Goal: Task Accomplishment & Management: Manage account settings

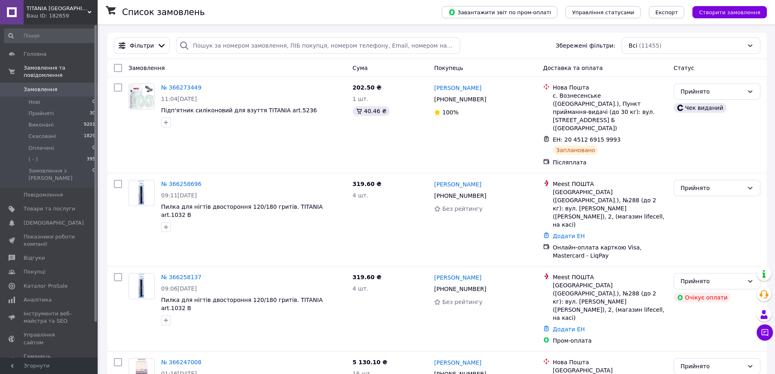
click at [51, 86] on span "Замовлення" at bounding box center [41, 89] width 34 height 7
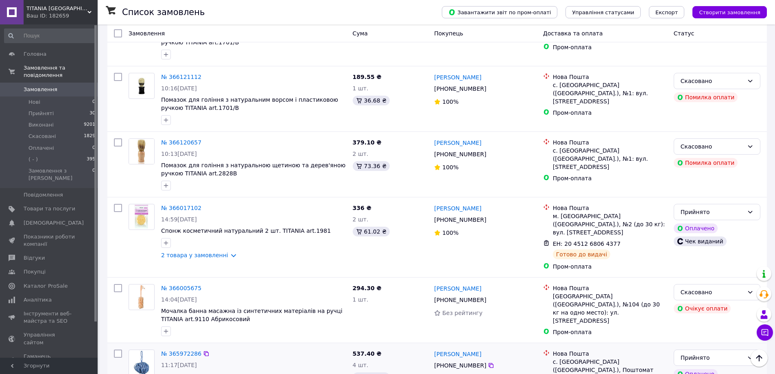
scroll to position [854, 0]
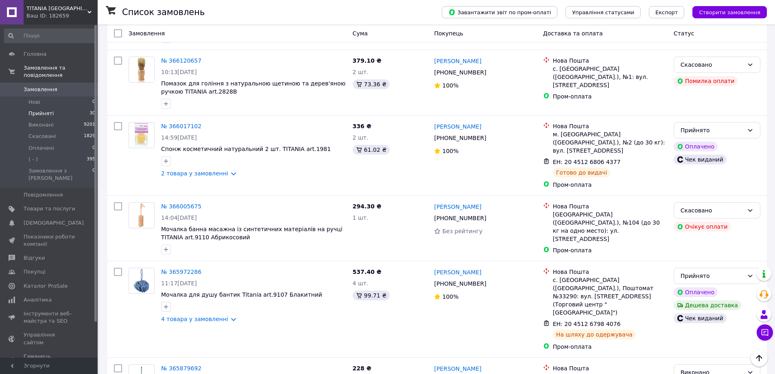
click at [69, 108] on li "Прийняті 30" at bounding box center [50, 113] width 100 height 11
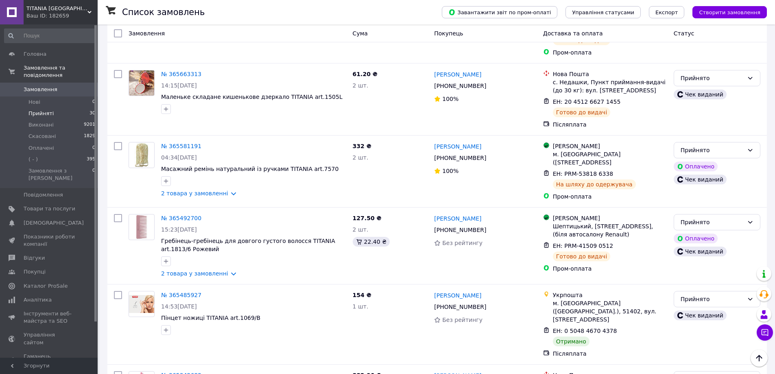
scroll to position [1151, 0]
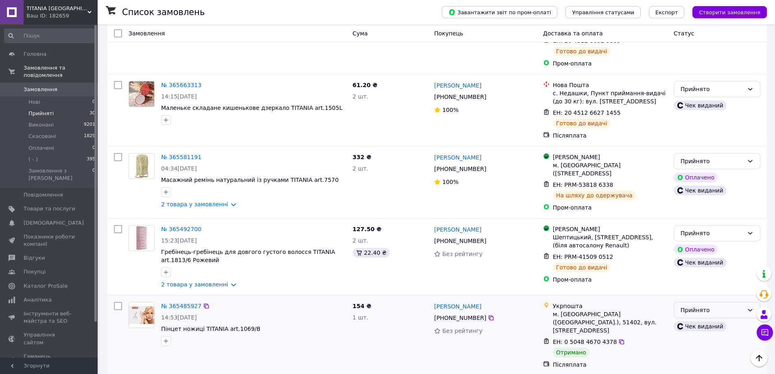
click at [733, 306] on div "Прийнято" at bounding box center [712, 310] width 63 height 9
click at [728, 184] on li "Виконано" at bounding box center [717, 186] width 86 height 15
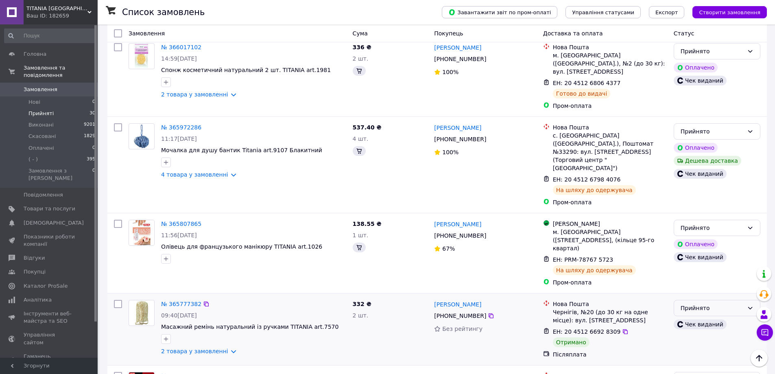
scroll to position [784, 0]
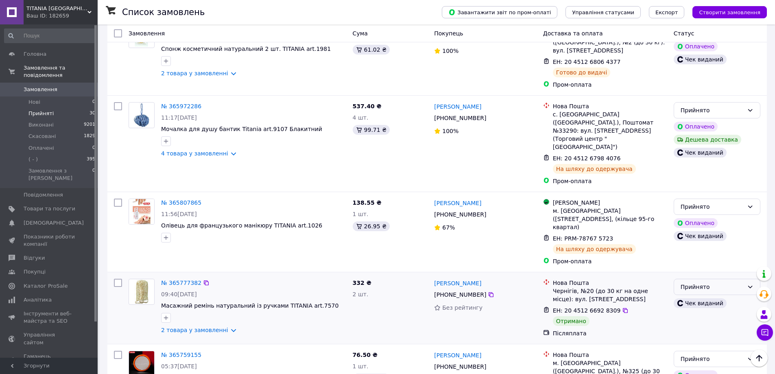
click at [721, 282] on div "Прийнято" at bounding box center [712, 286] width 63 height 9
click at [718, 178] on li "Виконано" at bounding box center [717, 180] width 86 height 15
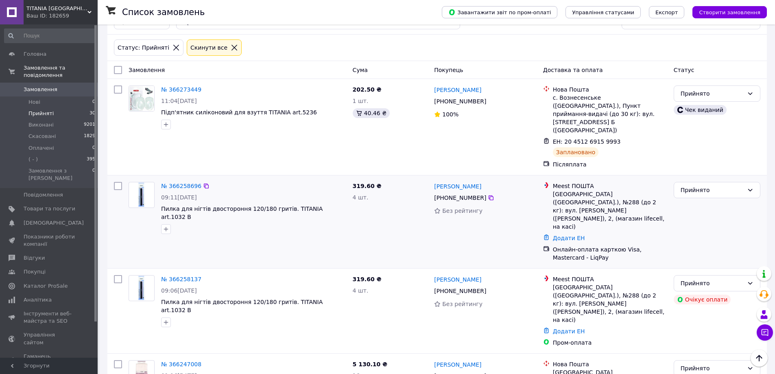
scroll to position [0, 0]
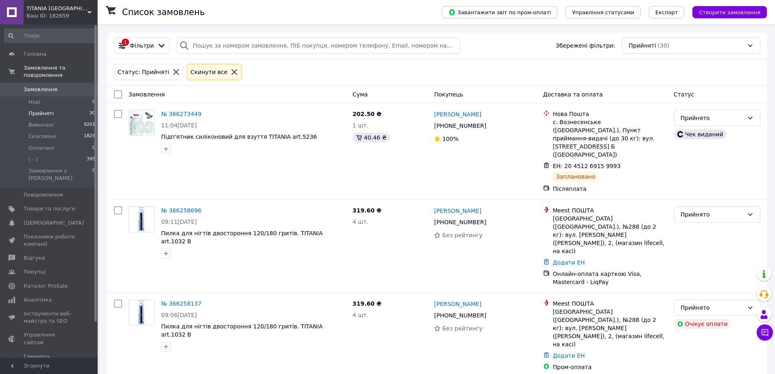
click at [69, 83] on link "Замовлення 0" at bounding box center [50, 90] width 100 height 14
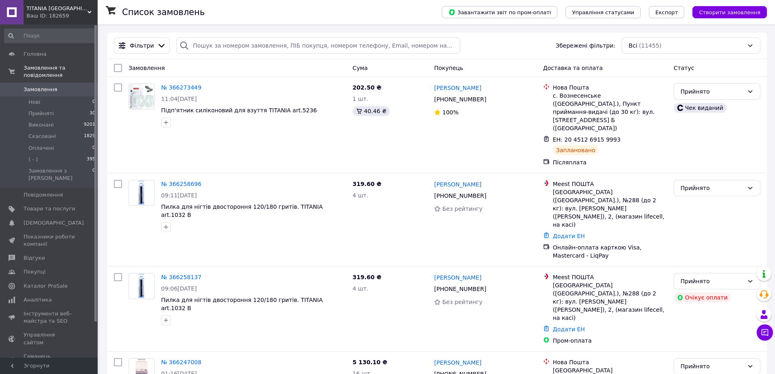
click at [36, 86] on span "Замовлення" at bounding box center [41, 89] width 34 height 7
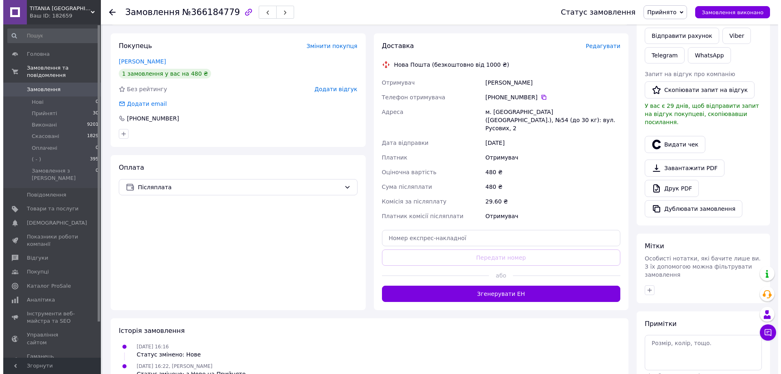
scroll to position [95, 0]
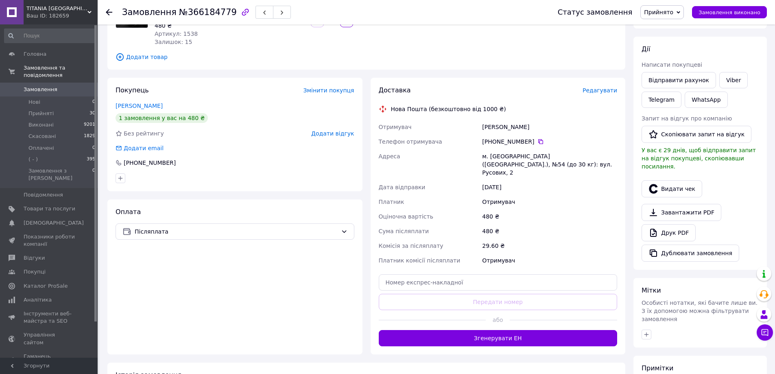
click at [601, 94] on span "Редагувати" at bounding box center [600, 90] width 35 height 7
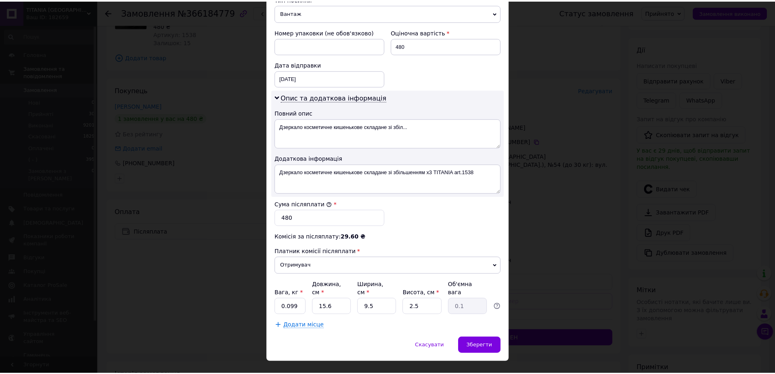
scroll to position [338, 0]
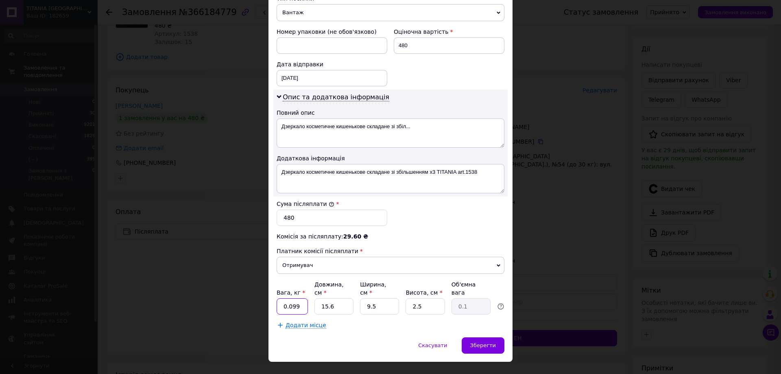
drag, startPoint x: 298, startPoint y: 291, endPoint x: 288, endPoint y: 299, distance: 13.0
click at [288, 299] on div "Платник Отримувач Відправник Прізвище отримувача Федорова Ім'я отримувача Світл…" at bounding box center [391, 42] width 228 height 573
click at [411, 235] on div "Платник Отримувач Відправник Прізвище отримувача Федорова Ім'я отримувача Світл…" at bounding box center [391, 42] width 228 height 573
click at [297, 298] on input "0.099" at bounding box center [292, 306] width 31 height 16
click at [299, 298] on input "0.099" at bounding box center [292, 306] width 31 height 16
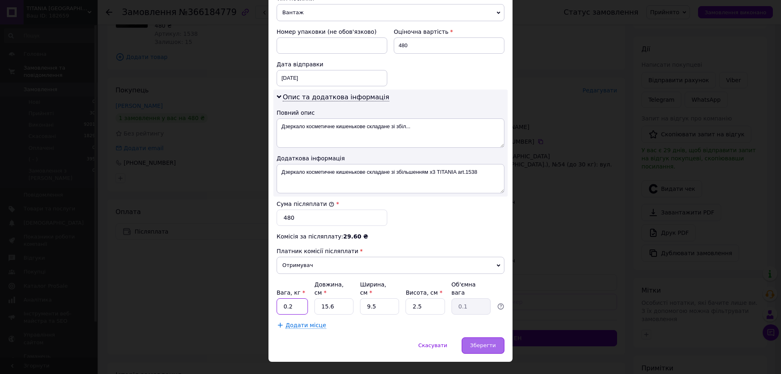
type input "0.2"
click at [466, 337] on div "Зберегти" at bounding box center [483, 345] width 43 height 16
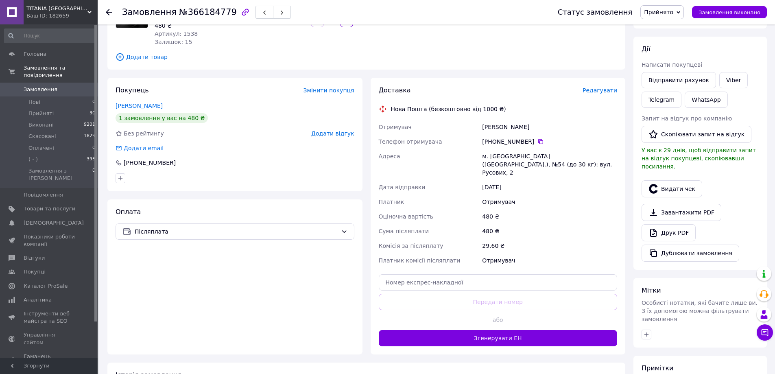
click at [506, 330] on button "Згенерувати ЕН" at bounding box center [498, 338] width 239 height 16
click at [678, 180] on button "Видати чек" at bounding box center [672, 188] width 61 height 17
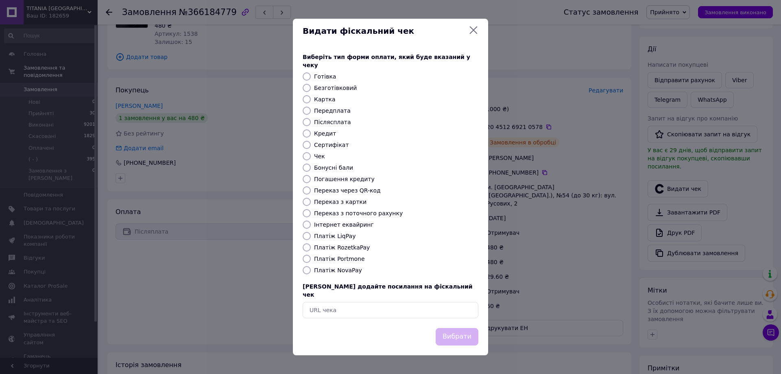
click at [343, 265] on div "Виберіть тип форми оплати, який буде вказаний у чеку Готівка Безготівковий Карт…" at bounding box center [390, 185] width 195 height 285
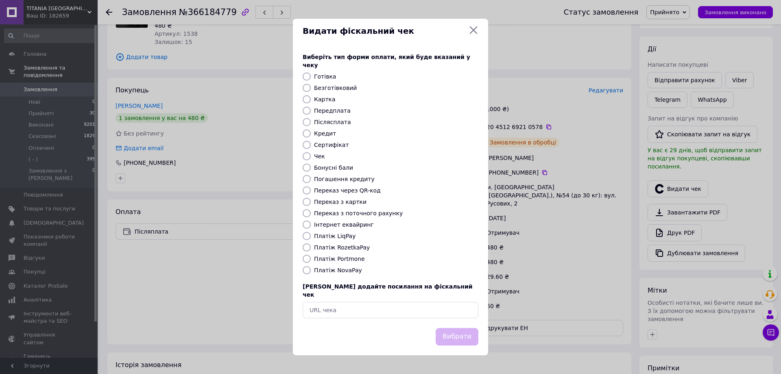
click at [336, 270] on label "Платіж NovaPay" at bounding box center [338, 270] width 48 height 7
click at [311, 270] on input "Платіж NovaPay" at bounding box center [307, 270] width 8 height 8
radio input "true"
click at [448, 330] on button "Вибрати" at bounding box center [457, 336] width 43 height 17
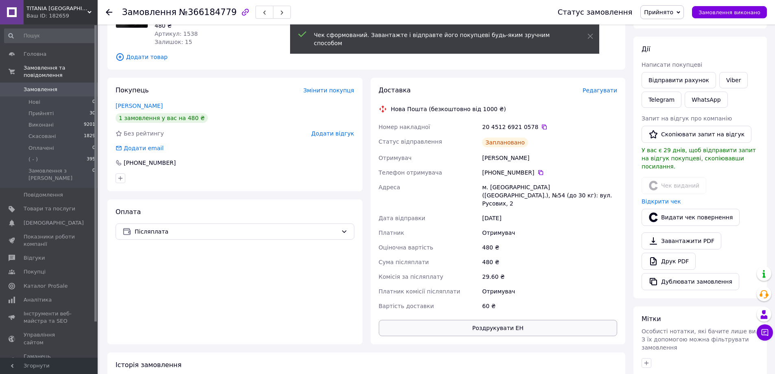
click at [536, 320] on button "Роздрукувати ЕН" at bounding box center [498, 328] width 239 height 16
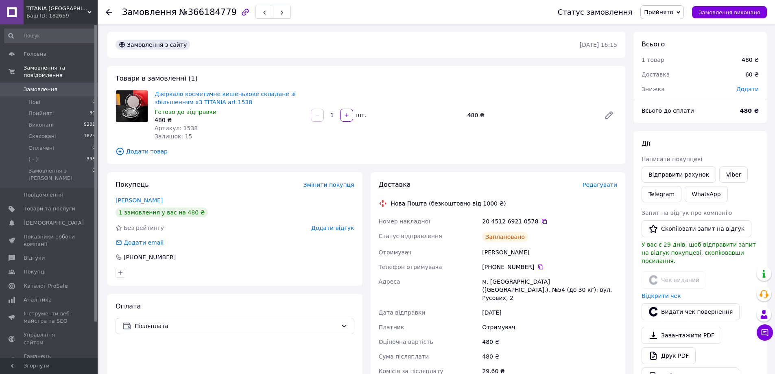
scroll to position [0, 0]
click at [724, 175] on link "Viber" at bounding box center [733, 175] width 28 height 16
click at [726, 180] on link "Viber" at bounding box center [733, 175] width 28 height 16
click at [542, 220] on icon at bounding box center [544, 222] width 5 height 5
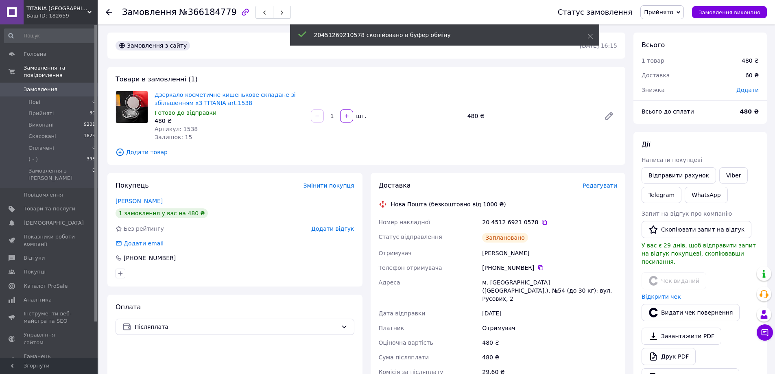
click at [509, 290] on div "м. Львів (Львівська обл.), №54 (до 30 кг): вул. Русових, 2" at bounding box center [550, 290] width 138 height 31
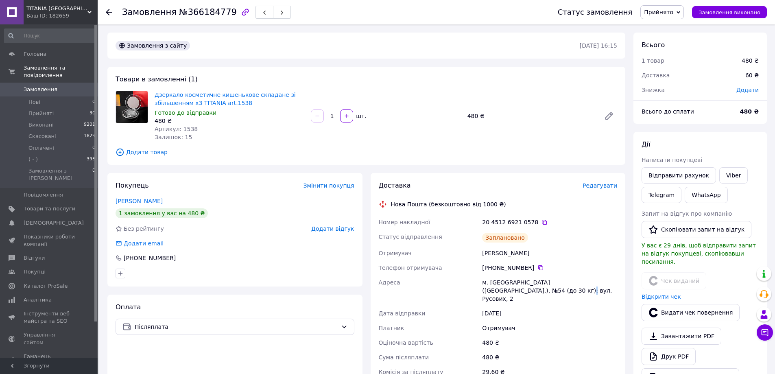
click at [512, 291] on div "м. Львів (Львівська обл.), №54 (до 30 кг): вул. Русових, 2" at bounding box center [550, 290] width 138 height 31
click at [513, 292] on div "м. Львів (Львівська обл.), №54 (до 30 кг): вул. Русових, 2" at bounding box center [550, 290] width 138 height 31
click at [516, 291] on div "м. Львів (Львівська обл.), №54 (до 30 кг): вул. Русових, 2" at bounding box center [550, 290] width 138 height 31
drag, startPoint x: 518, startPoint y: 291, endPoint x: 482, endPoint y: 285, distance: 36.7
click at [482, 285] on div "м. Львів (Львівська обл.), №54 (до 30 кг): вул. Русових, 2" at bounding box center [550, 290] width 138 height 31
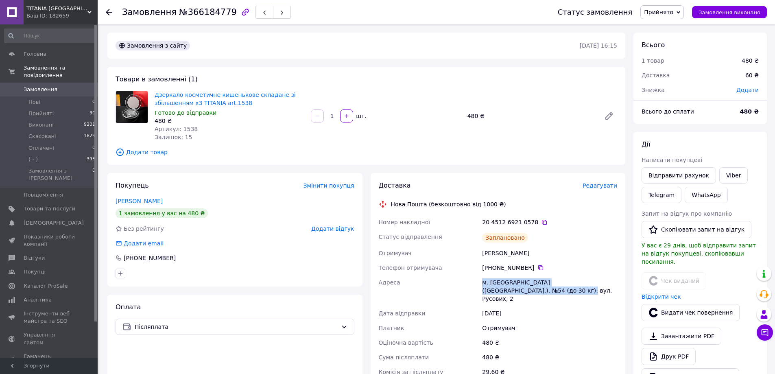
copy div "м. Львів (Львівська обл.), №54 (до 30 кг): вул. Русових, 2"
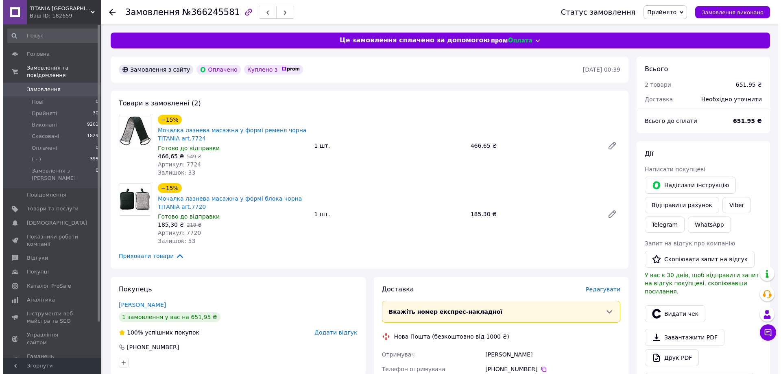
scroll to position [122, 0]
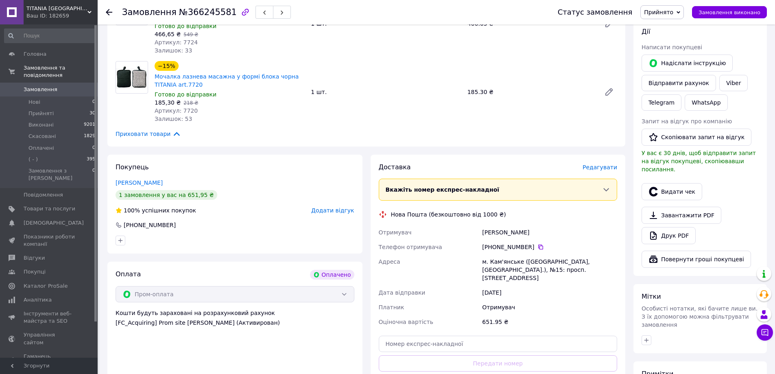
click at [605, 170] on span "Редагувати" at bounding box center [600, 167] width 35 height 7
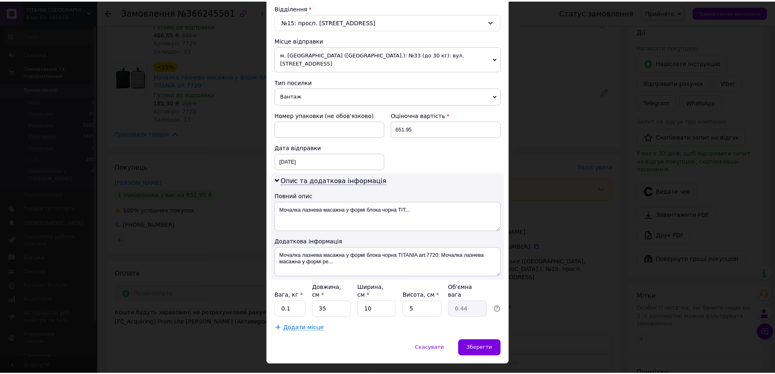
scroll to position [258, 0]
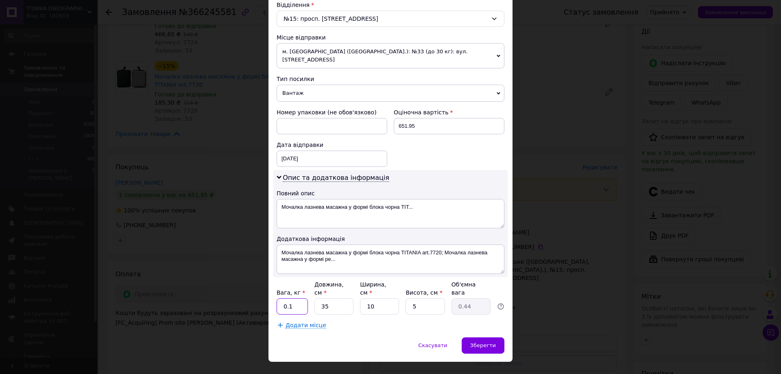
click at [299, 298] on input "0.1" at bounding box center [292, 306] width 31 height 16
type input "0.2"
drag, startPoint x: 331, startPoint y: 291, endPoint x: 313, endPoint y: 295, distance: 18.3
click at [315, 298] on input "35" at bounding box center [334, 306] width 39 height 16
type input "2"
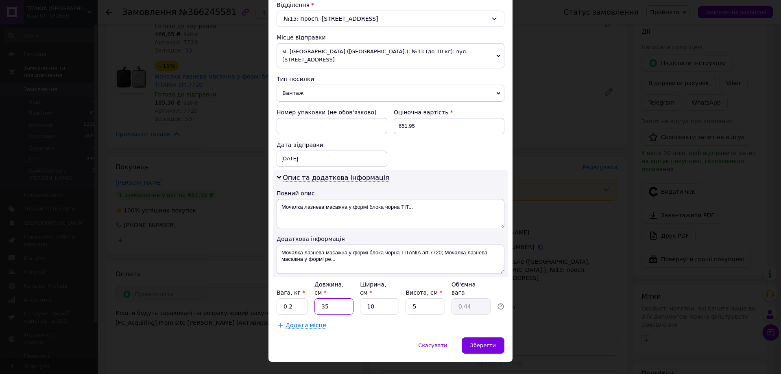
type input "0.1"
type input "25"
type input "0.31"
type input "25"
drag, startPoint x: 373, startPoint y: 290, endPoint x: 352, endPoint y: 296, distance: 22.0
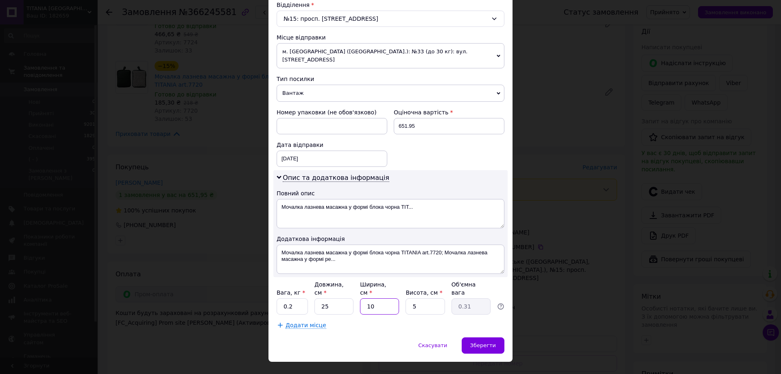
click at [352, 295] on div "Вага, кг * 0.2 Довжина, см * 25 Ширина, см * 10 Висота, см * 5 Об'ємна вага 0.31" at bounding box center [391, 297] width 228 height 34
click at [481, 337] on div "Зберегти" at bounding box center [483, 345] width 43 height 16
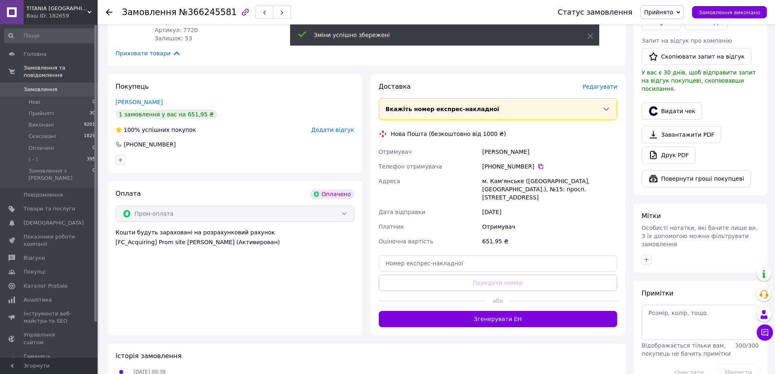
scroll to position [203, 0]
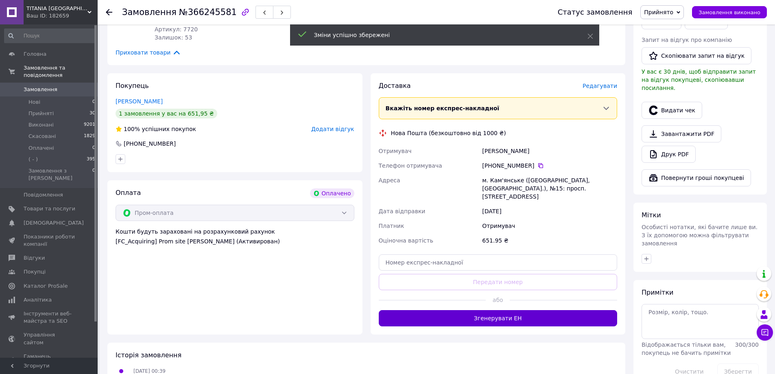
click at [535, 312] on button "Згенерувати ЕН" at bounding box center [498, 318] width 239 height 16
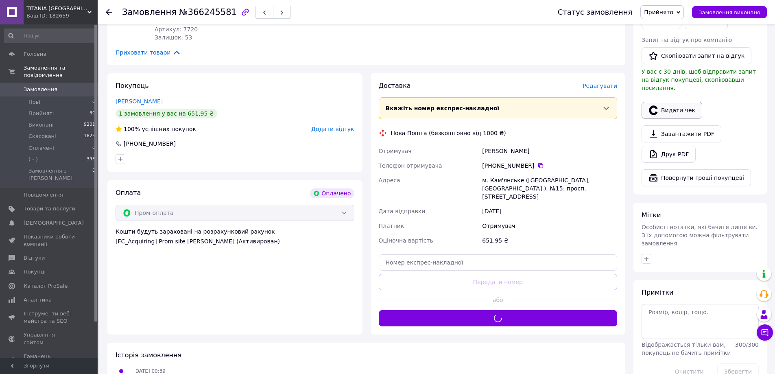
click at [666, 105] on button "Видати чек" at bounding box center [672, 110] width 61 height 17
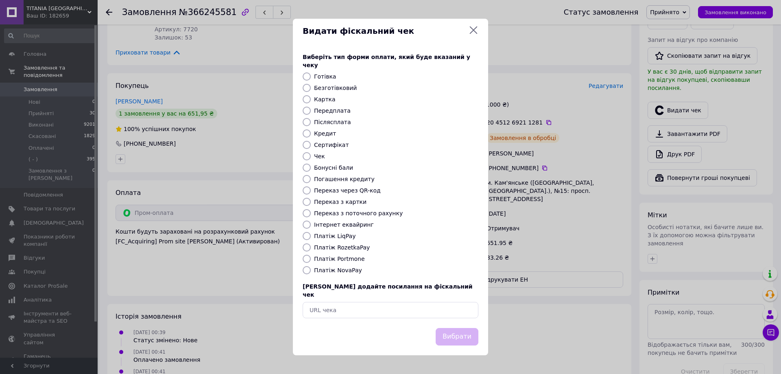
click at [349, 247] on label "Платіж RozetkaPay" at bounding box center [342, 247] width 56 height 7
click at [311, 247] on input "Платіж RozetkaPay" at bounding box center [307, 247] width 8 height 8
radio input "true"
click at [460, 328] on button "Вибрати" at bounding box center [457, 336] width 43 height 17
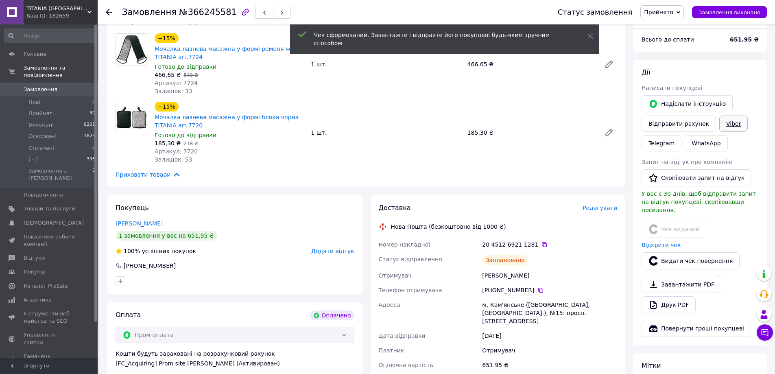
click at [725, 124] on link "Viber" at bounding box center [733, 124] width 28 height 16
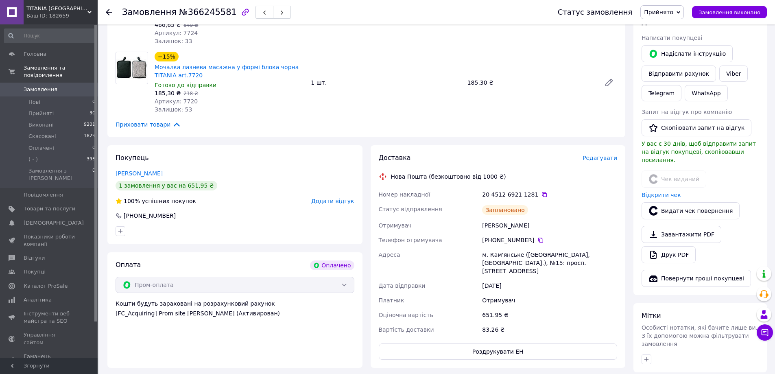
scroll to position [285, 0]
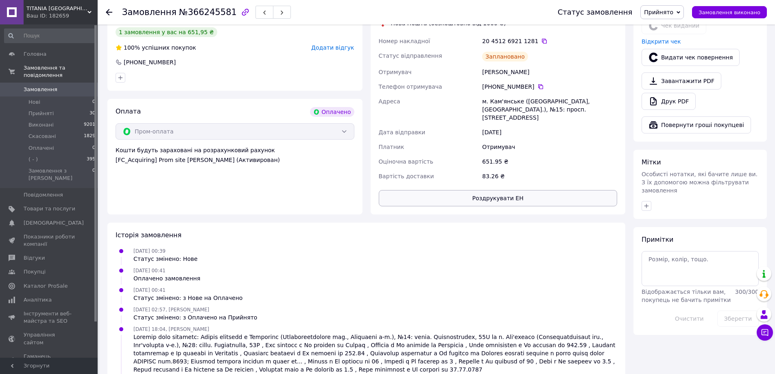
click at [532, 194] on button "Роздрукувати ЕН" at bounding box center [498, 198] width 239 height 16
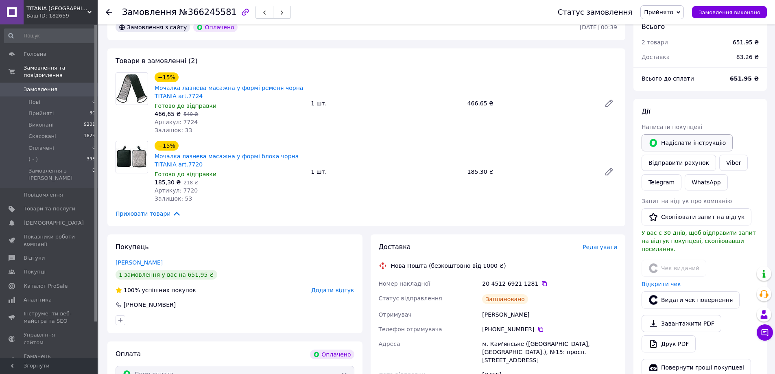
scroll to position [41, 0]
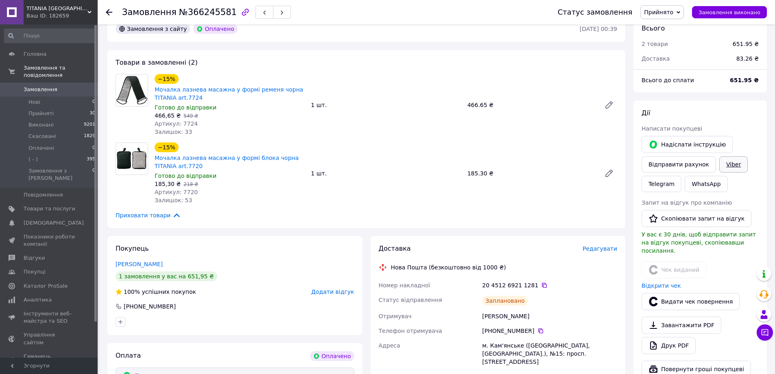
click at [729, 163] on link "Viber" at bounding box center [733, 164] width 28 height 16
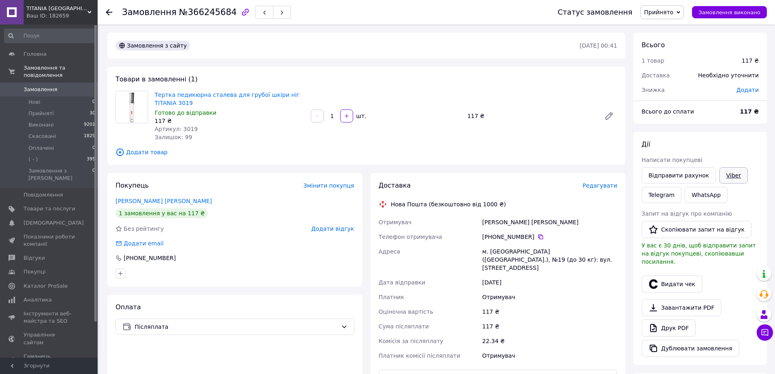
click at [727, 171] on link "Viber" at bounding box center [733, 175] width 28 height 16
click at [604, 184] on span "Редагувати" at bounding box center [600, 185] width 35 height 7
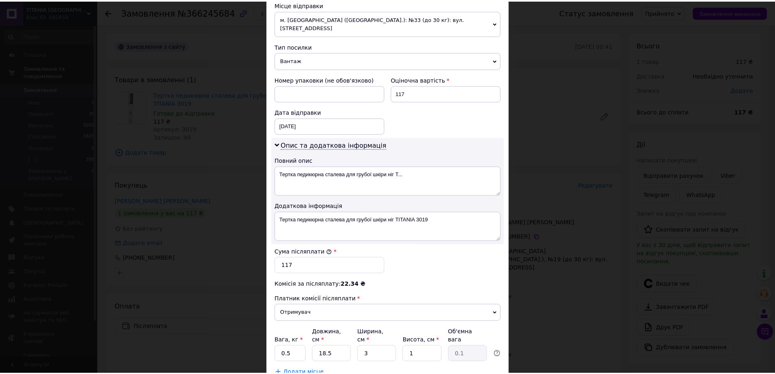
scroll to position [338, 0]
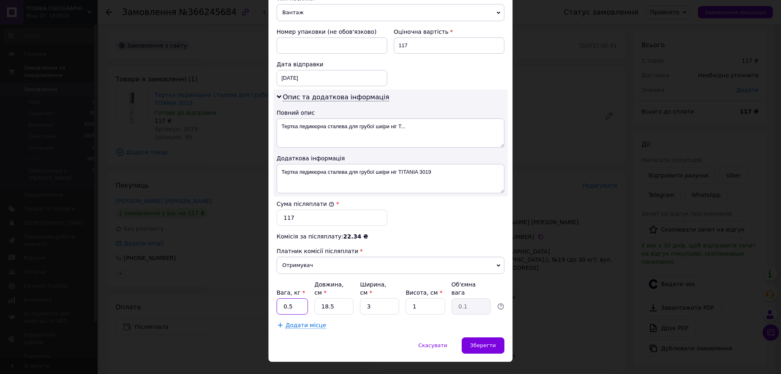
click at [297, 298] on input "0.5" at bounding box center [292, 306] width 31 height 16
type input "0.2"
drag, startPoint x: 429, startPoint y: 291, endPoint x: 411, endPoint y: 292, distance: 18.4
click at [413, 298] on input "1" at bounding box center [425, 306] width 39 height 16
type input "4"
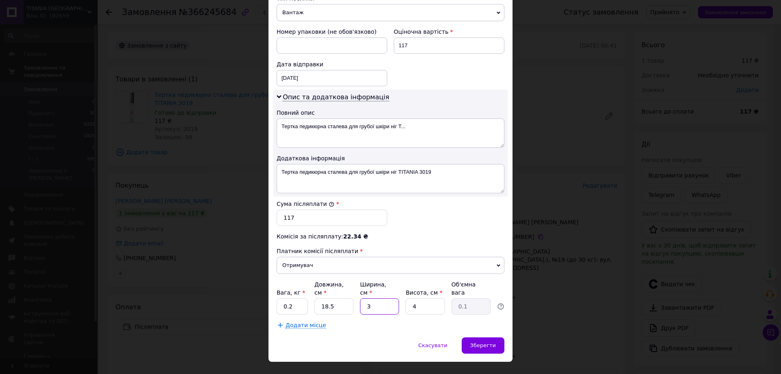
drag, startPoint x: 386, startPoint y: 292, endPoint x: 354, endPoint y: 297, distance: 32.5
click at [356, 297] on div "Вага, кг * 0.2 Довжина, см * 18.5 Ширина, см * 3 Висота, см * 4 Об'ємна вага 0.1" at bounding box center [391, 297] width 228 height 34
type input "7"
type input "0.13"
type input "7"
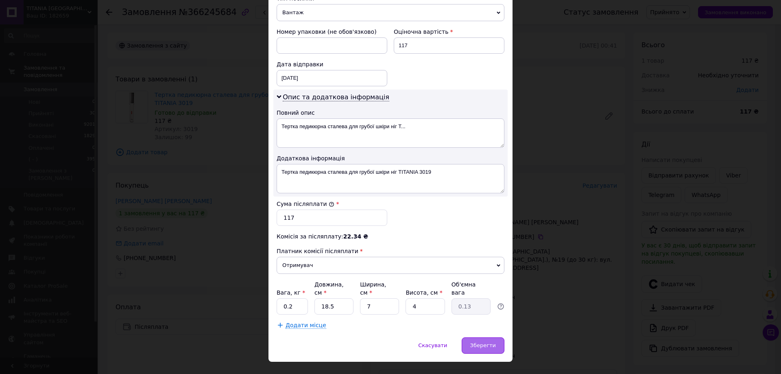
click at [473, 342] on span "Зберегти" at bounding box center [483, 345] width 26 height 6
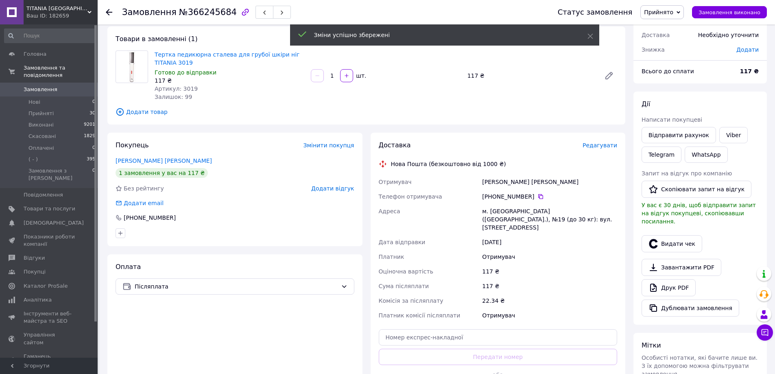
scroll to position [122, 0]
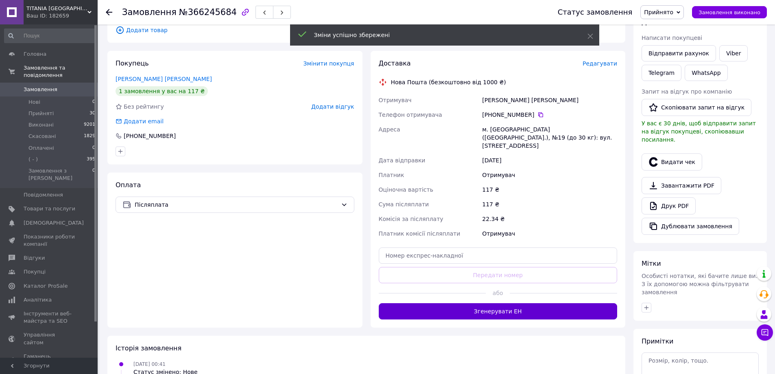
click at [512, 310] on button "Згенерувати ЕН" at bounding box center [498, 311] width 239 height 16
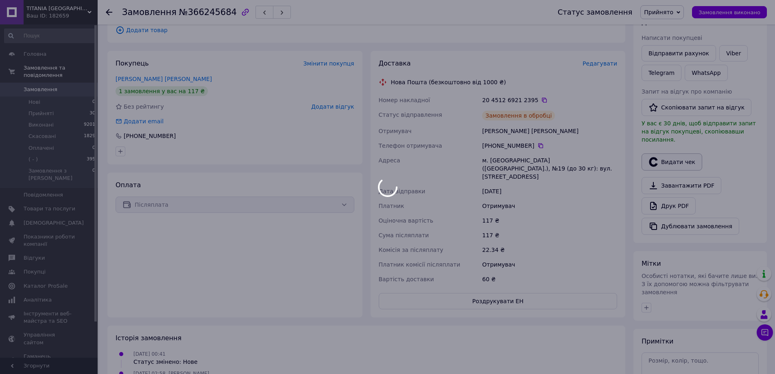
click at [687, 154] on body "TITANIA Ukraine Ваш ID: 182659 Сайт TITANIA Ukraine Кабінет покупця Перевірити …" at bounding box center [387, 175] width 775 height 595
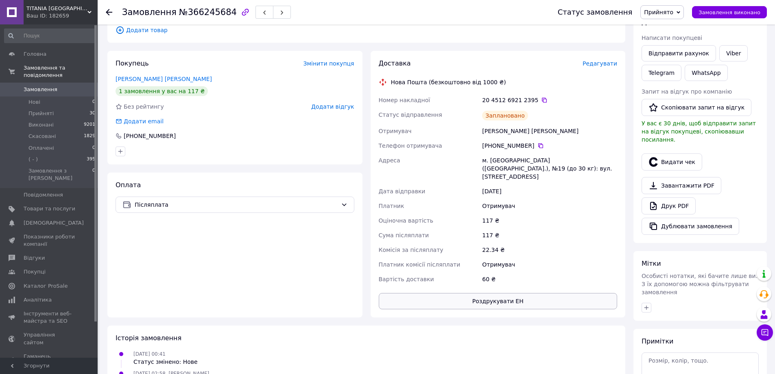
click at [500, 298] on button "Роздрукувати ЕН" at bounding box center [498, 301] width 239 height 16
click at [690, 153] on button "Видати чек" at bounding box center [672, 161] width 61 height 17
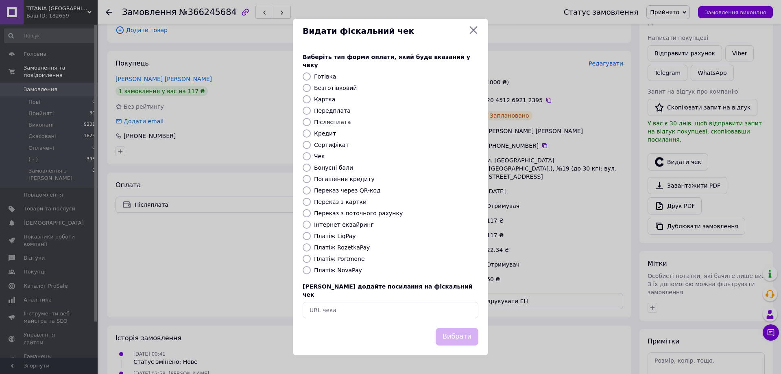
click at [350, 267] on label "Платіж NovaPay" at bounding box center [338, 270] width 48 height 7
click at [311, 267] on input "Платіж NovaPay" at bounding box center [307, 270] width 8 height 8
radio input "true"
click at [465, 328] on button "Вибрати" at bounding box center [457, 336] width 43 height 17
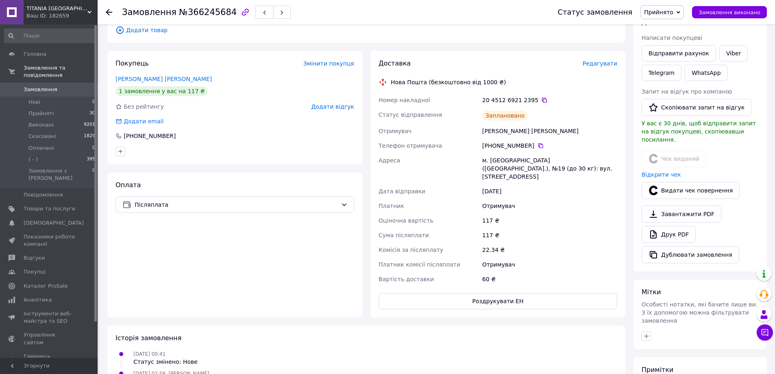
click at [735, 226] on div "Друк PDF" at bounding box center [700, 234] width 117 height 17
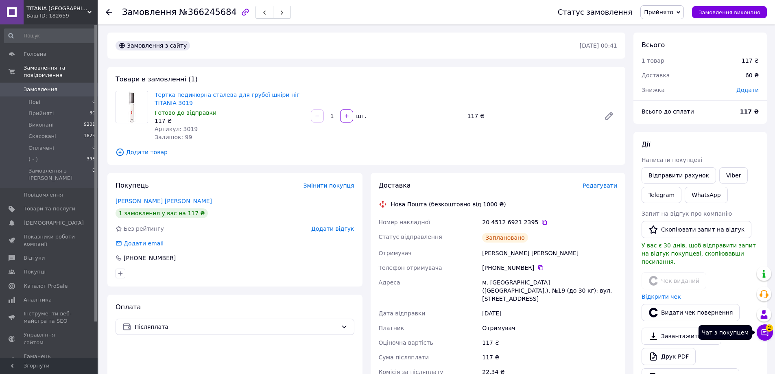
click at [762, 332] on icon at bounding box center [765, 332] width 8 height 8
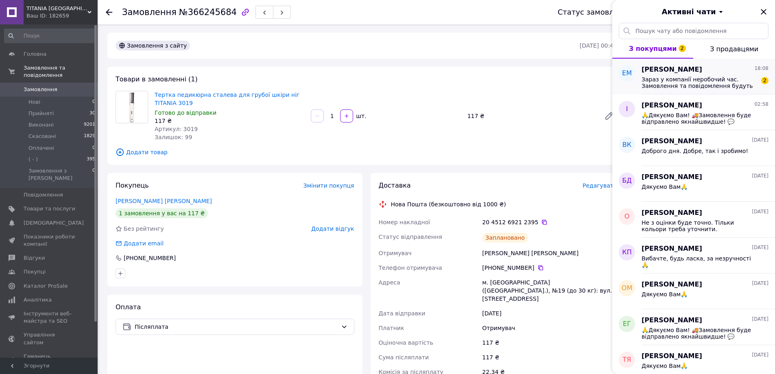
click at [735, 83] on span "Зараз у компанії неробочий час. Замовлення та повідомлення будуть оброблені з 0…" at bounding box center [700, 82] width 116 height 13
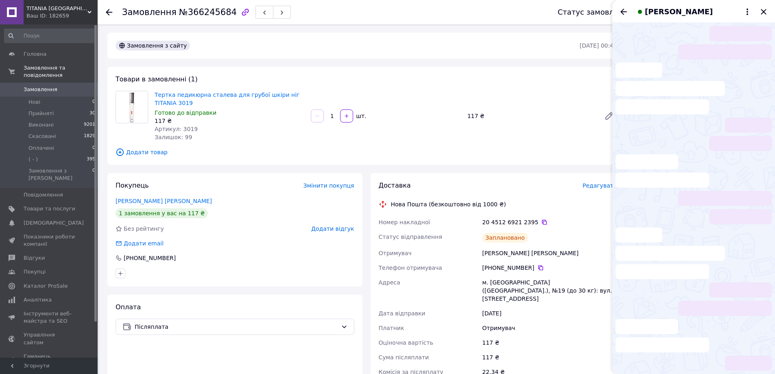
scroll to position [153, 0]
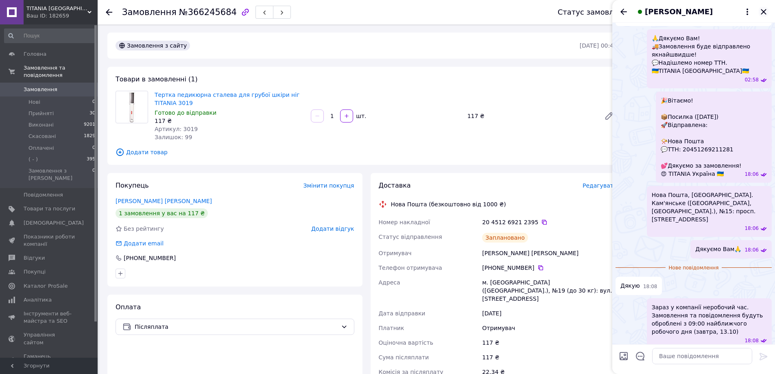
click at [763, 14] on icon "Закрити" at bounding box center [764, 12] width 10 height 10
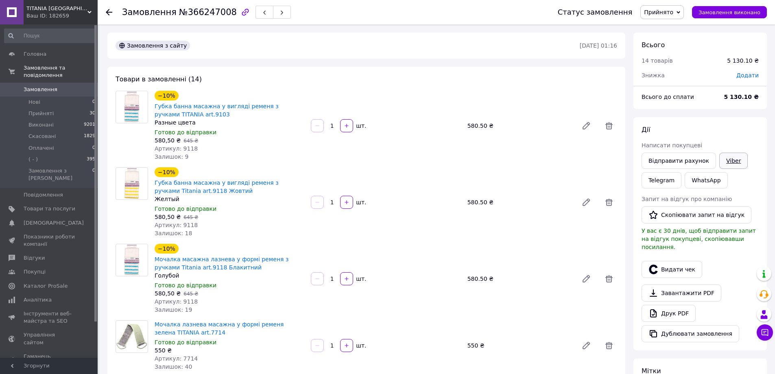
click at [729, 155] on link "Viber" at bounding box center [733, 161] width 28 height 16
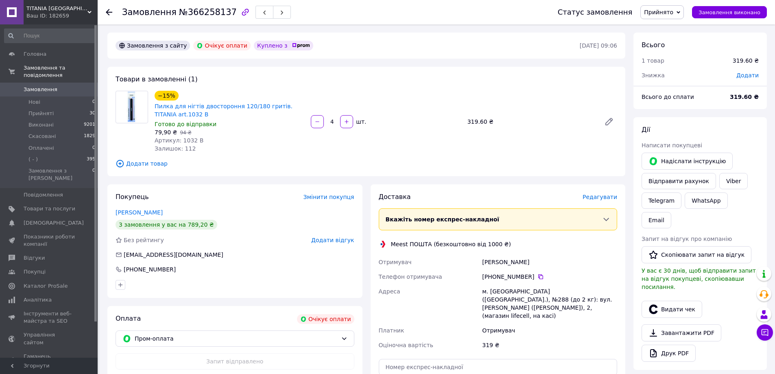
click at [684, 10] on span "Прийнято" at bounding box center [662, 12] width 44 height 14
click at [672, 43] on li "Скасовано" at bounding box center [662, 41] width 43 height 12
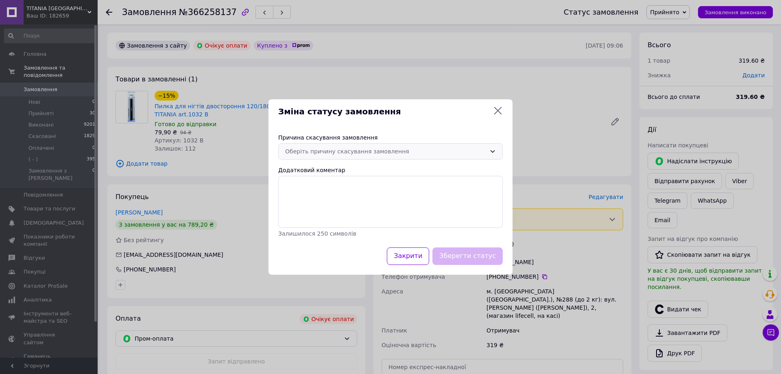
click at [423, 149] on div "Оберіть причину скасування замовлення" at bounding box center [385, 151] width 201 height 9
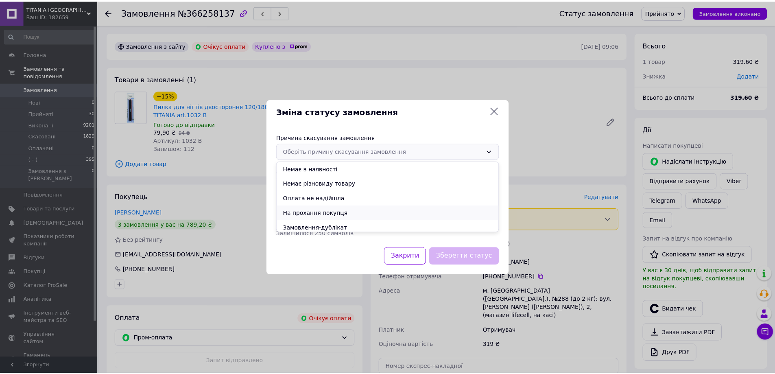
scroll to position [32, 0]
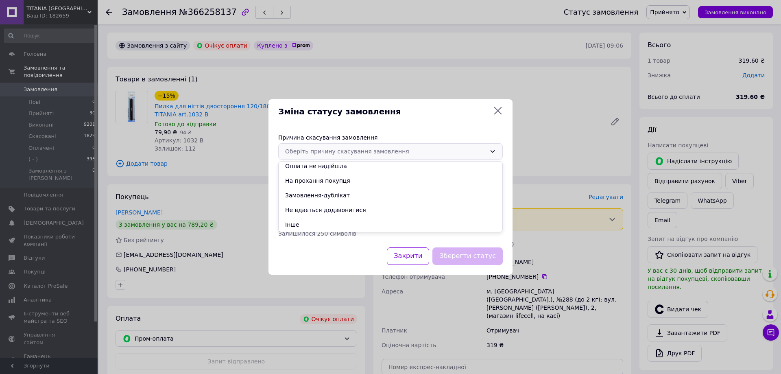
click at [354, 196] on li "Замовлення-дублікат" at bounding box center [391, 195] width 224 height 15
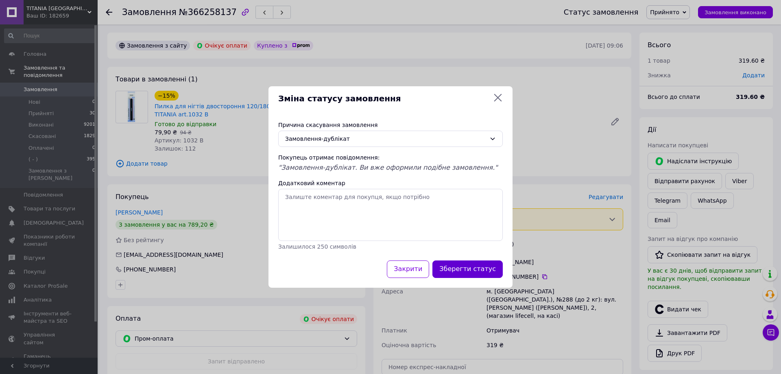
click at [464, 264] on button "Зберегти статус" at bounding box center [468, 268] width 70 height 17
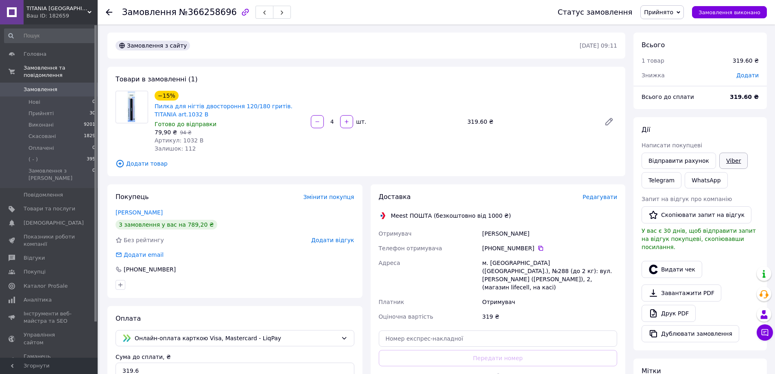
click at [722, 159] on link "Viber" at bounding box center [733, 161] width 28 height 16
click at [766, 333] on icon at bounding box center [765, 332] width 8 height 8
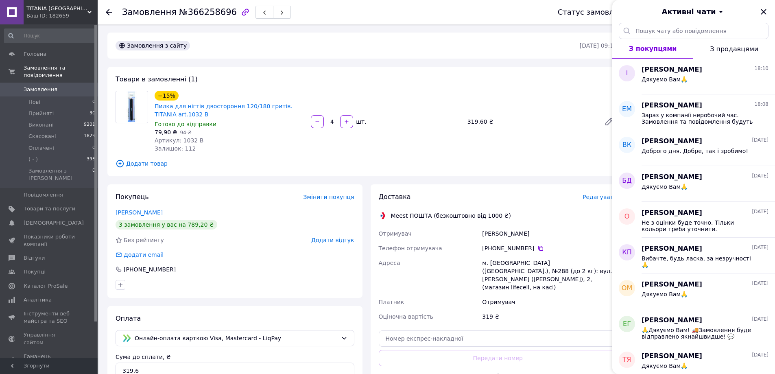
click at [710, 15] on span "Активні чати" at bounding box center [689, 12] width 54 height 11
click at [593, 112] on div "−15% Пилка для нігтів двостороння 120/180 гритів. TITANIA art.1032 B Готово до …" at bounding box center [385, 121] width 469 height 65
click at [580, 111] on div "−15% Пилка для нігтів двостороння 120/180 гритів. TITANIA art.1032 B Готово до …" at bounding box center [385, 121] width 469 height 65
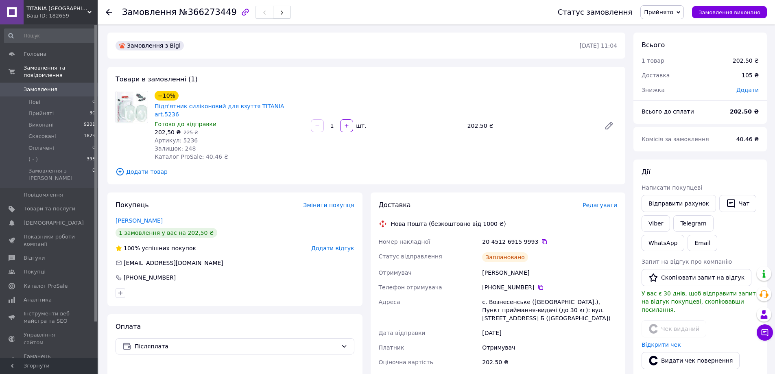
click at [601, 202] on span "Редагувати" at bounding box center [600, 205] width 35 height 7
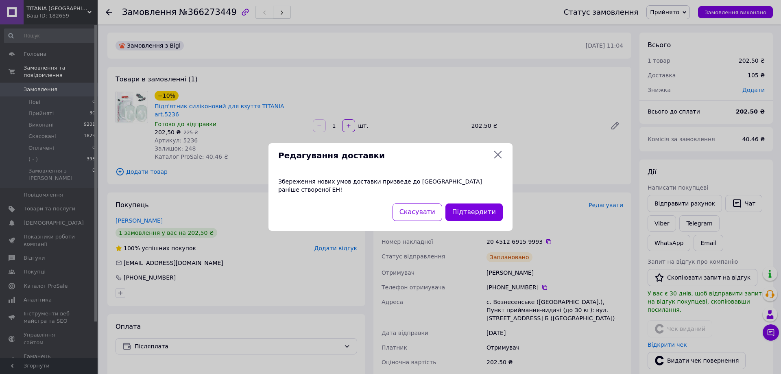
click at [492, 153] on div "Редагування доставки" at bounding box center [391, 155] width 244 height 25
drag, startPoint x: 496, startPoint y: 155, endPoint x: 500, endPoint y: 166, distance: 11.3
click at [496, 157] on icon at bounding box center [498, 155] width 10 height 10
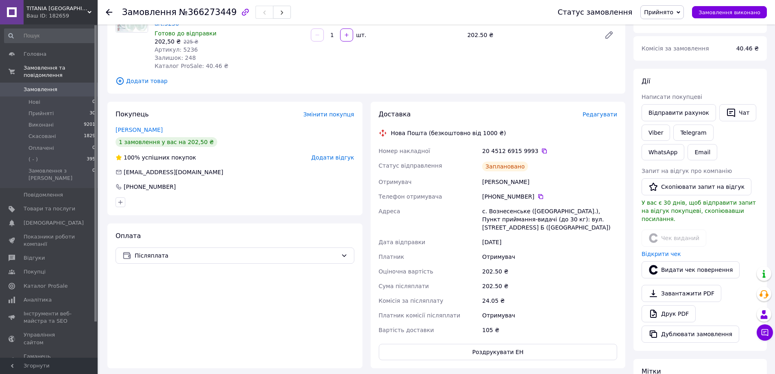
scroll to position [163, 0]
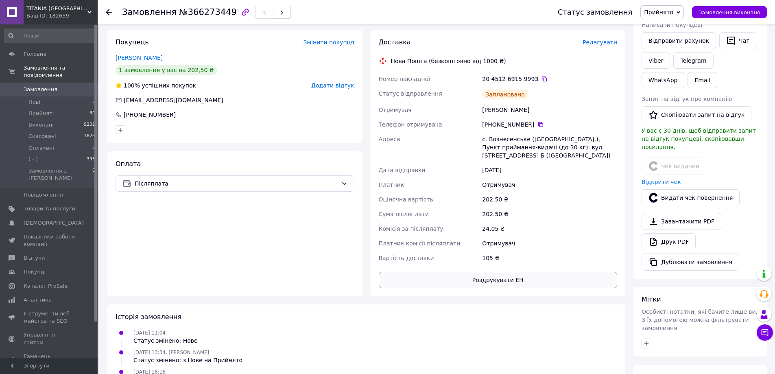
click at [520, 272] on button "Роздрукувати ЕН" at bounding box center [498, 280] width 239 height 16
click at [625, 213] on div "Доставка Редагувати Нова Пошта (безкоштовно від 1000 ₴) Номер накладної 20 4512…" at bounding box center [498, 163] width 263 height 267
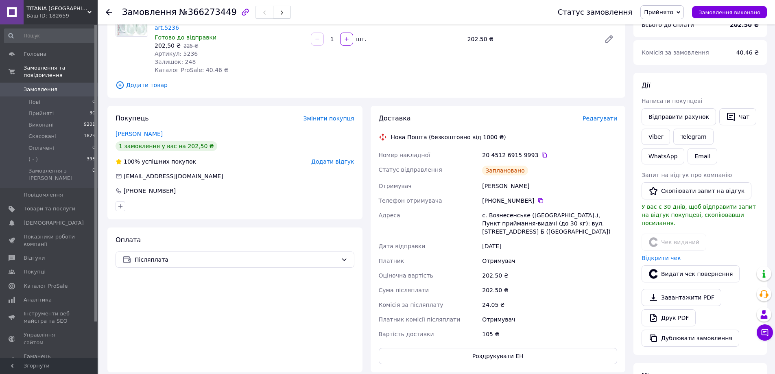
scroll to position [0, 0]
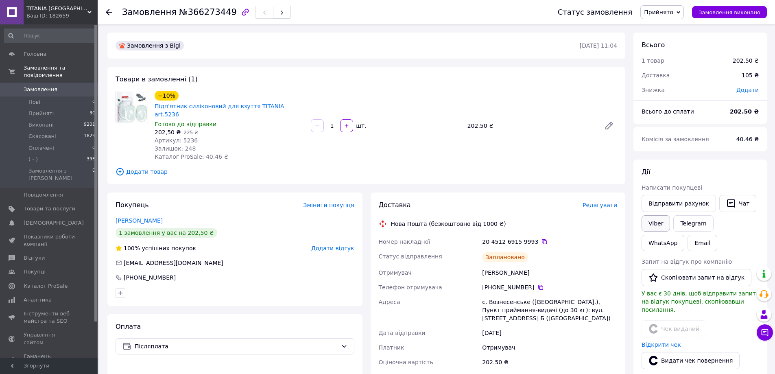
click at [652, 221] on link "Viber" at bounding box center [656, 223] width 28 height 16
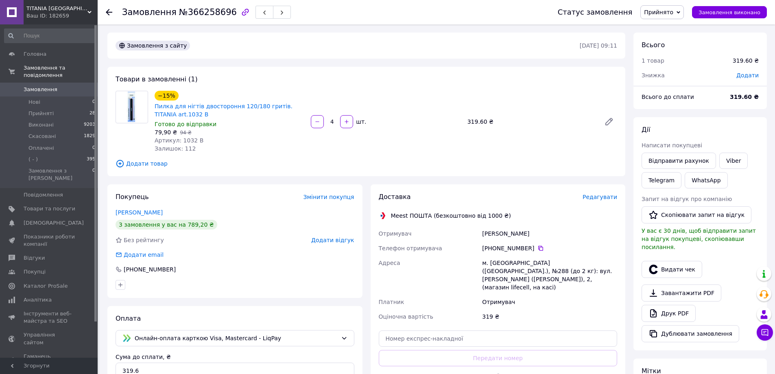
click at [612, 197] on span "Редагувати" at bounding box center [600, 197] width 35 height 7
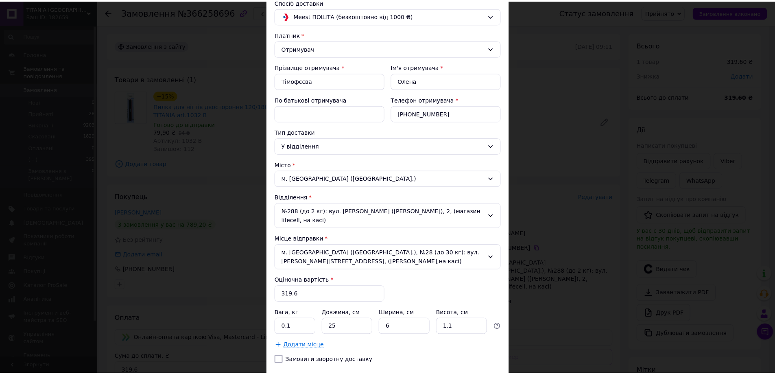
scroll to position [112, 0]
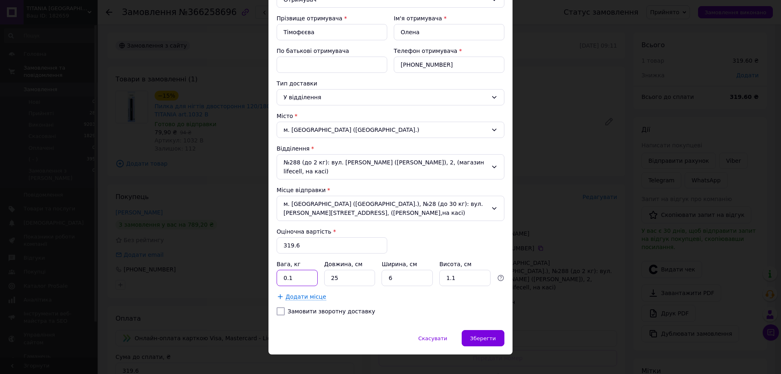
click at [295, 272] on input "0.1" at bounding box center [297, 278] width 41 height 16
type input "0.2"
click at [342, 271] on input "25" at bounding box center [349, 278] width 51 height 16
type input "20"
click at [485, 335] on span "Зберегти" at bounding box center [483, 338] width 26 height 6
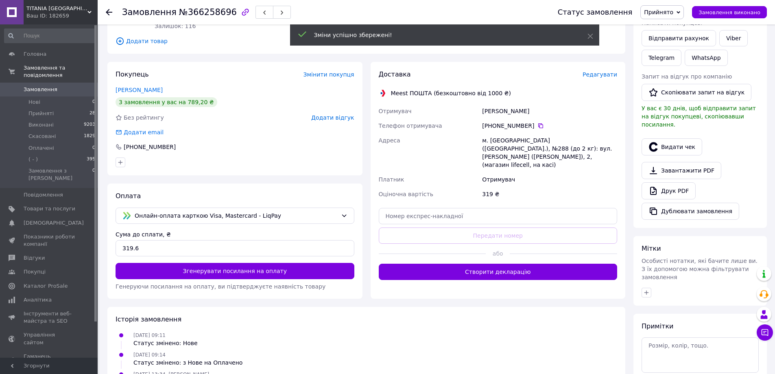
scroll to position [186, 0]
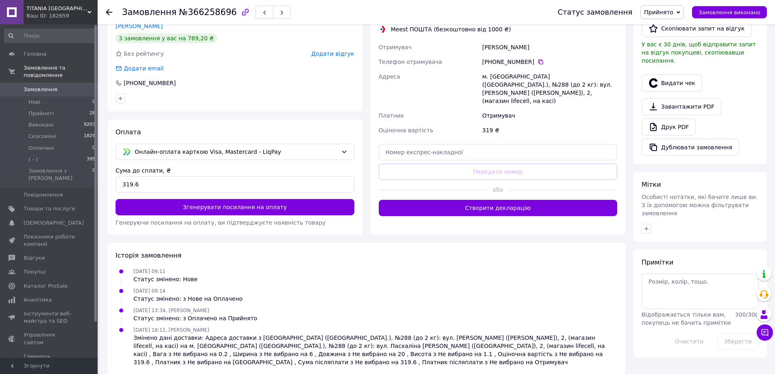
click at [553, 200] on button "Створити декларацію" at bounding box center [498, 208] width 239 height 16
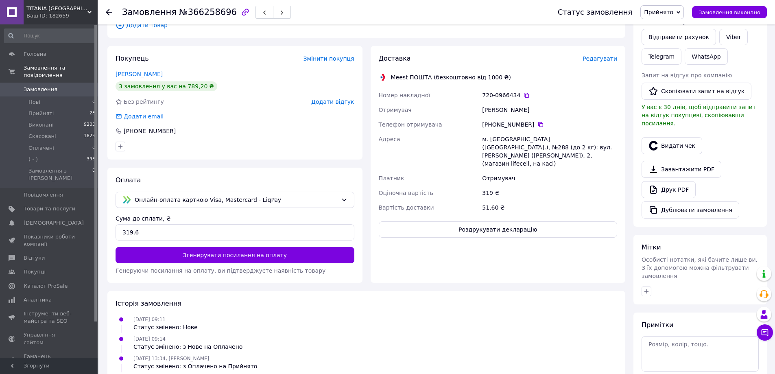
scroll to position [64, 0]
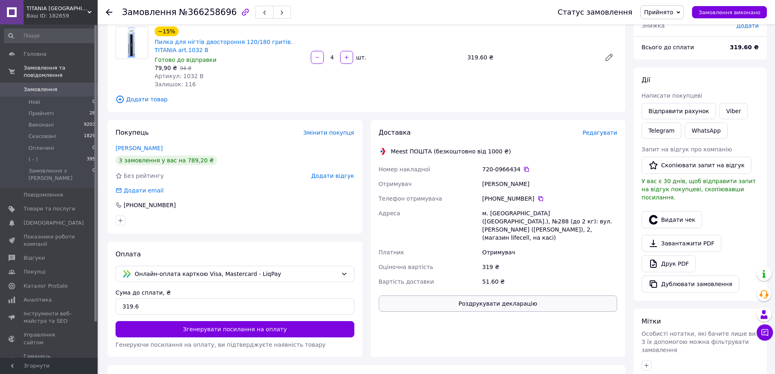
click at [520, 295] on button "Роздрукувати декларацію" at bounding box center [498, 303] width 239 height 16
click at [621, 256] on div "Доставка Редагувати Meest ПОШТА (безкоштовно від 1000 ₴) Номер накладної 720-09…" at bounding box center [498, 238] width 255 height 237
click at [675, 215] on button "Видати чек" at bounding box center [672, 219] width 61 height 17
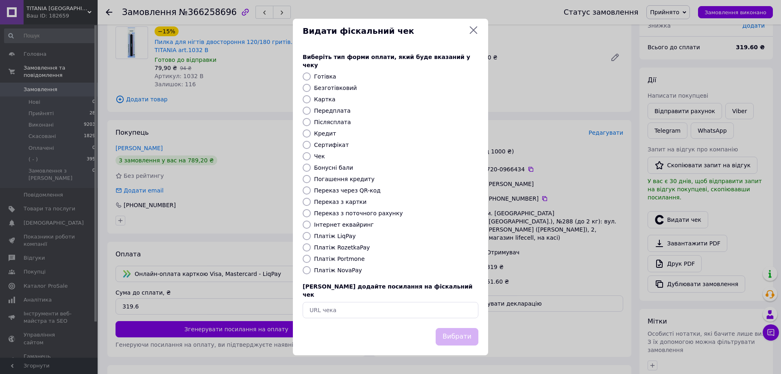
click at [343, 233] on label "Платіж LiqPay" at bounding box center [335, 236] width 42 height 7
click at [311, 233] on input "Платіж LiqPay" at bounding box center [307, 236] width 8 height 8
radio input "true"
click at [456, 328] on button "Вибрати" at bounding box center [457, 336] width 43 height 17
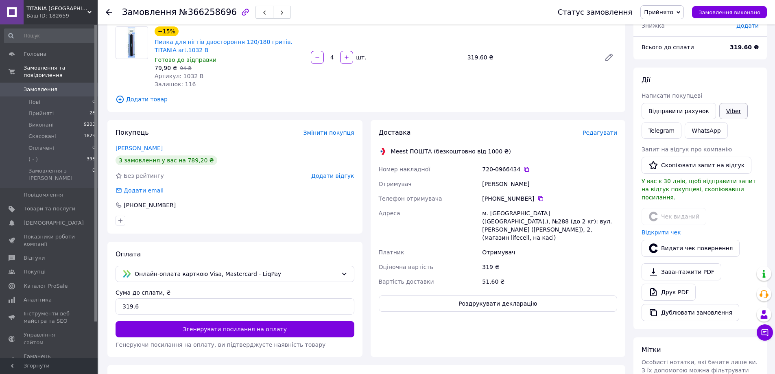
click at [727, 108] on link "Viber" at bounding box center [733, 111] width 28 height 16
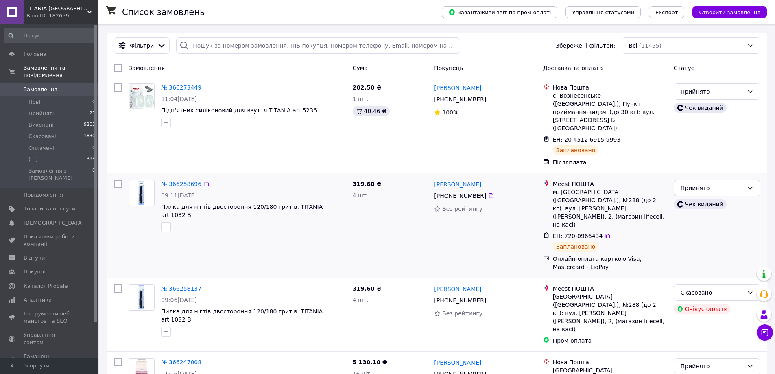
click at [291, 221] on div at bounding box center [253, 227] width 188 height 13
click at [56, 86] on span "Замовлення" at bounding box center [50, 89] width 52 height 7
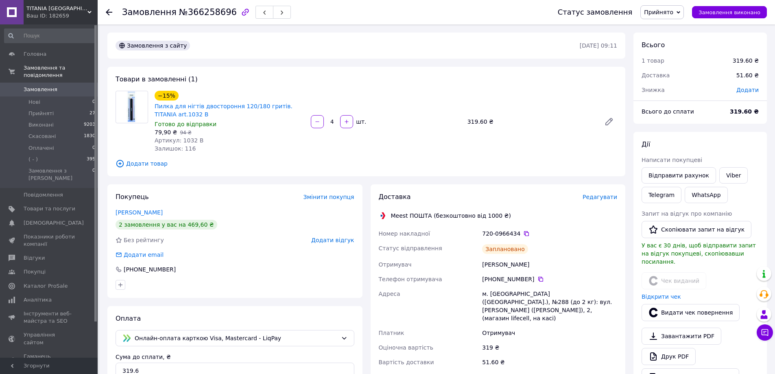
click at [673, 10] on span "Прийнято" at bounding box center [658, 12] width 29 height 7
click at [676, 30] on li "Виконано" at bounding box center [662, 28] width 43 height 12
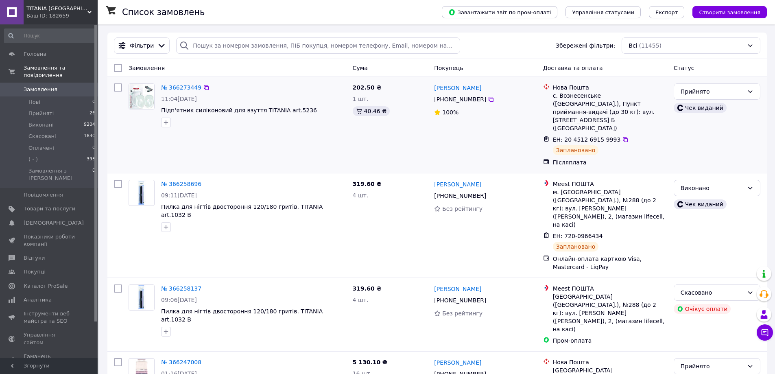
drag, startPoint x: 42, startPoint y: 83, endPoint x: 329, endPoint y: 128, distance: 290.4
click at [43, 86] on span "Замовлення" at bounding box center [41, 89] width 34 height 7
click at [51, 86] on span "Замовлення" at bounding box center [41, 89] width 34 height 7
click at [50, 86] on span "Замовлення" at bounding box center [41, 89] width 34 height 7
